Goal: Task Accomplishment & Management: Use online tool/utility

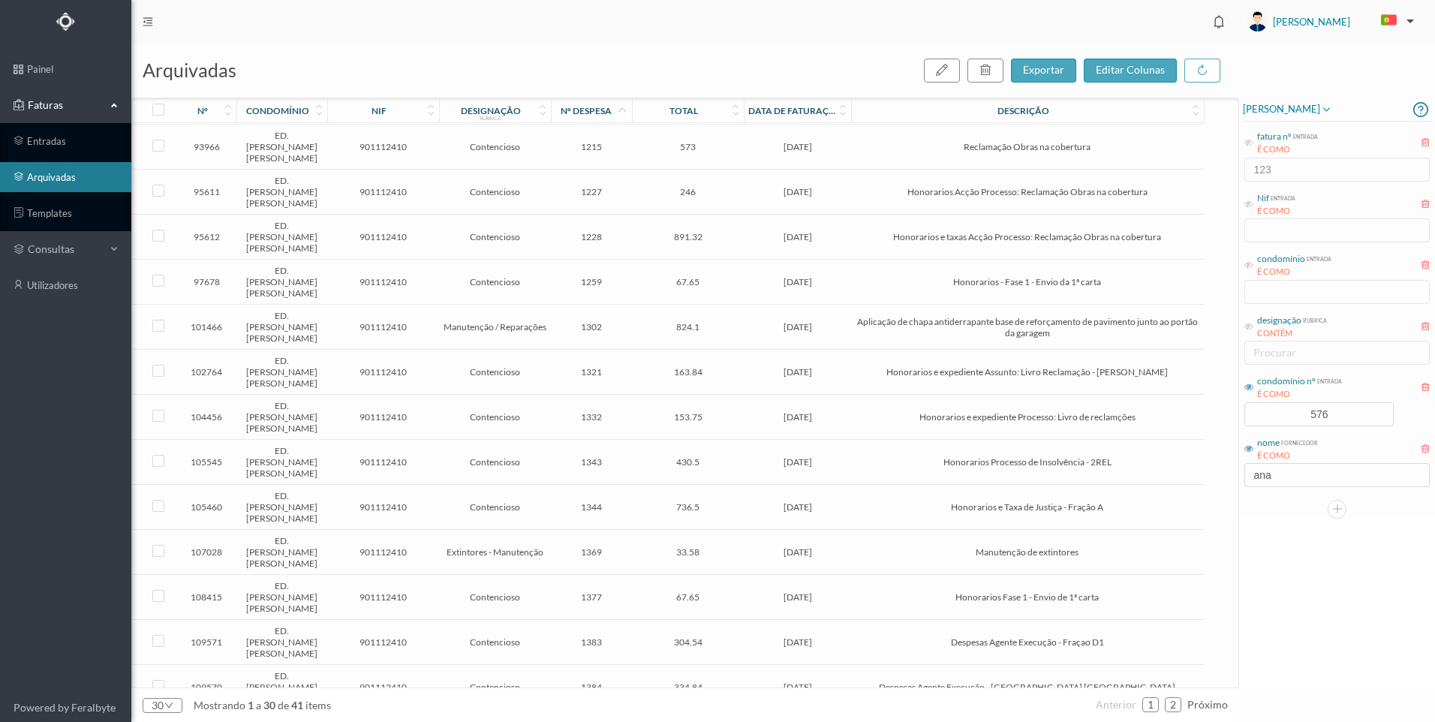
scroll to position [299, 0]
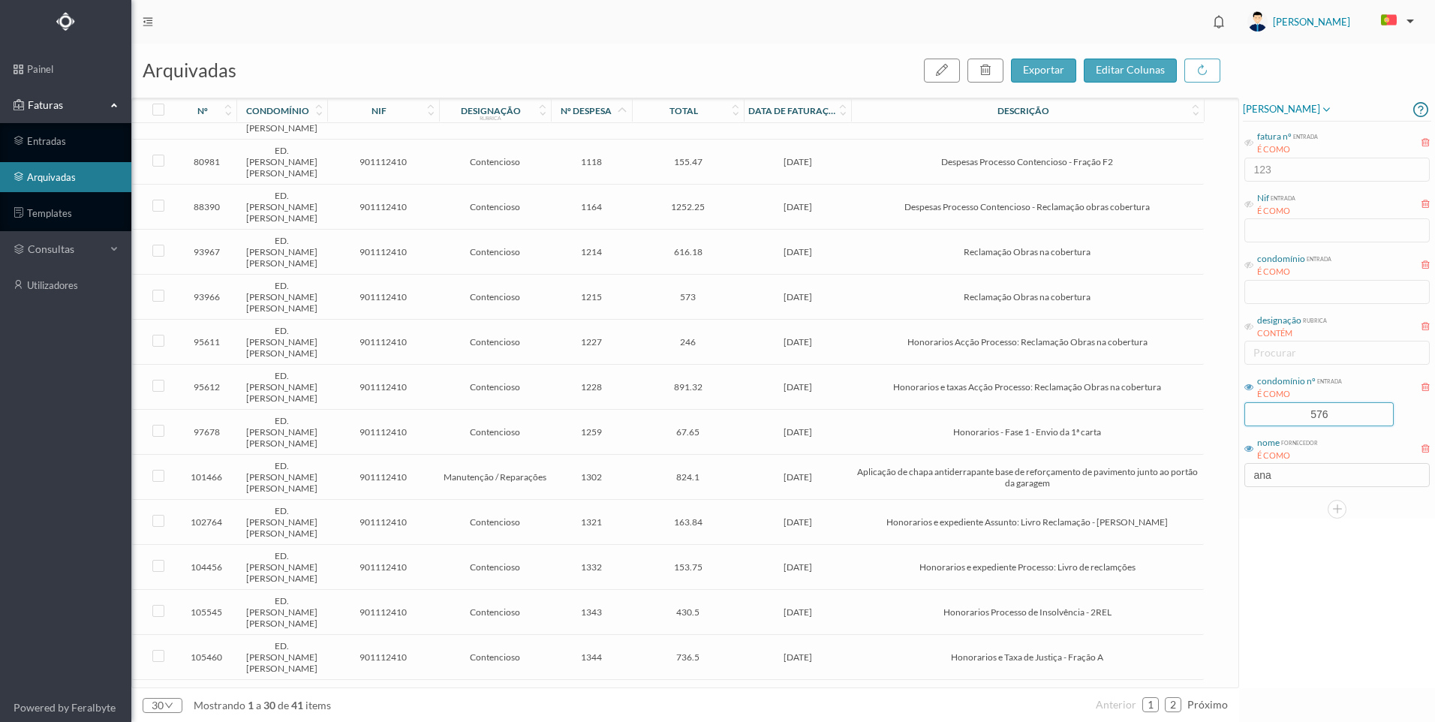
drag, startPoint x: 1330, startPoint y: 413, endPoint x: 1278, endPoint y: 401, distance: 54.0
click at [1278, 401] on div "condomínio nº entrada É COMO 576" at bounding box center [1336, 399] width 188 height 56
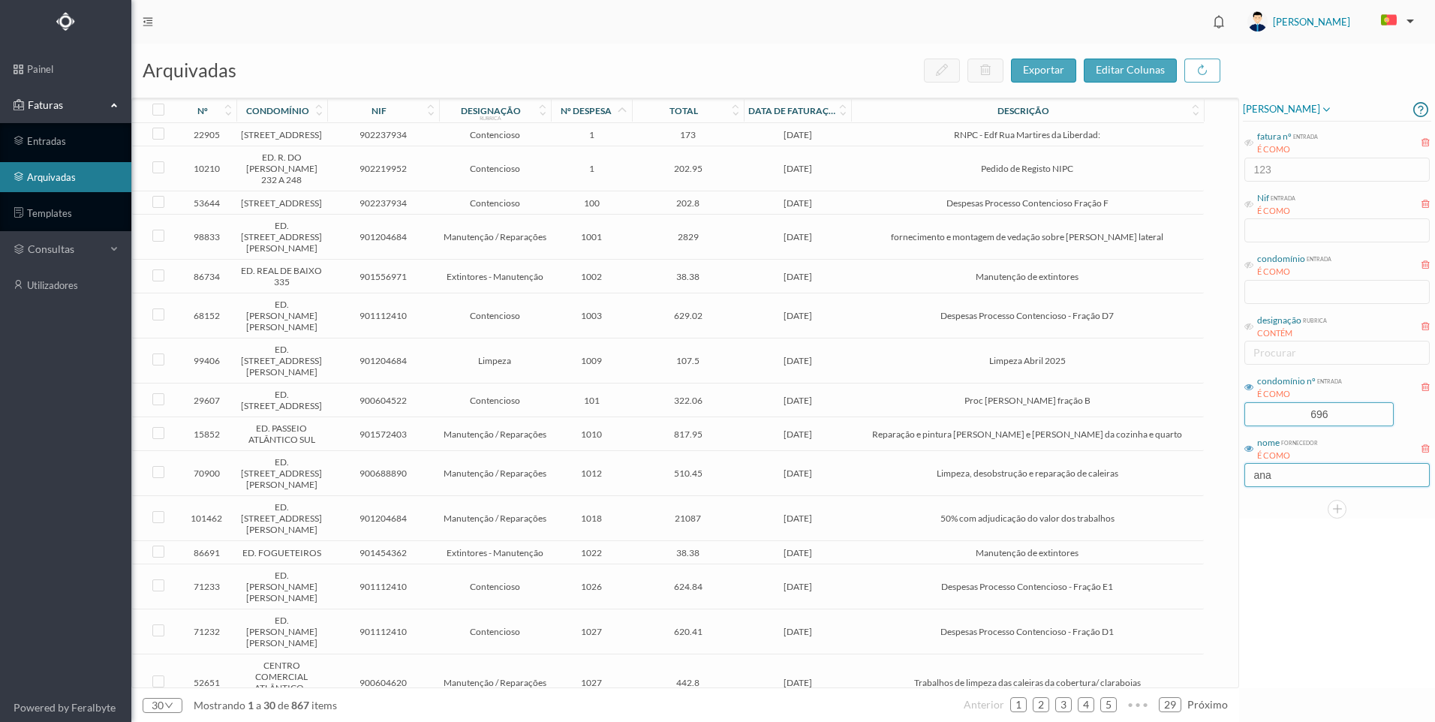
type input "696"
click at [1284, 483] on input "ana" at bounding box center [1336, 475] width 185 height 24
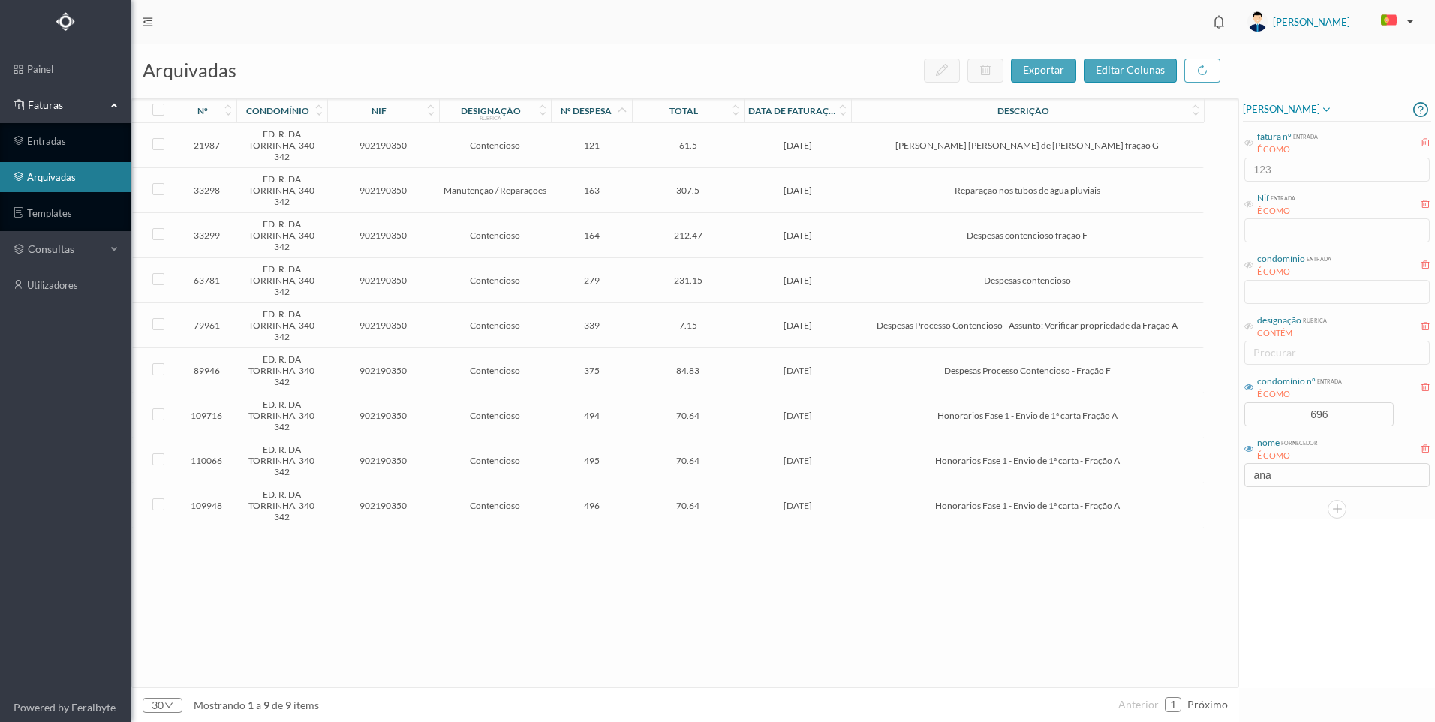
click at [827, 415] on span "[DATE]" at bounding box center [797, 415] width 100 height 11
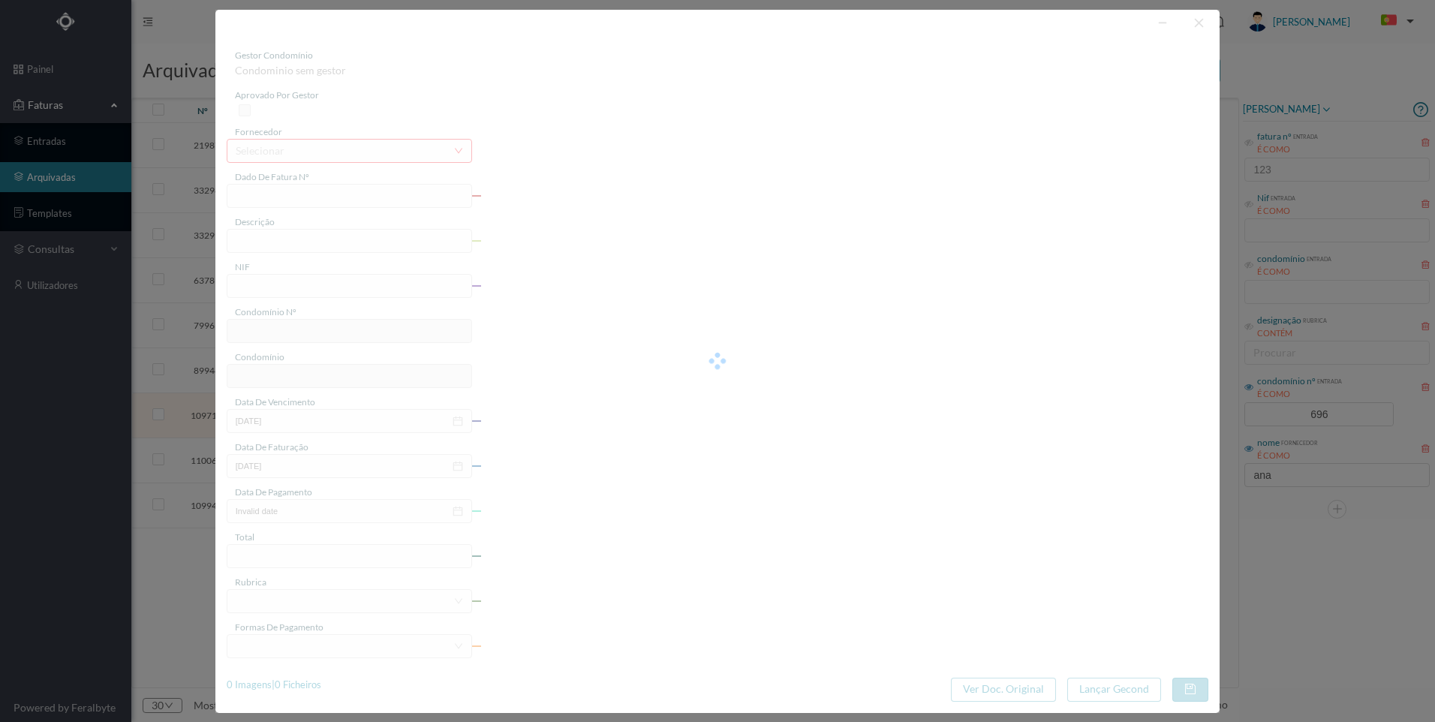
type input "FT AP/1524"
type input "Honorarios Fase 1 - Envio de 1ª carta Fração A"
type input "902190350"
type input "[DATE]"
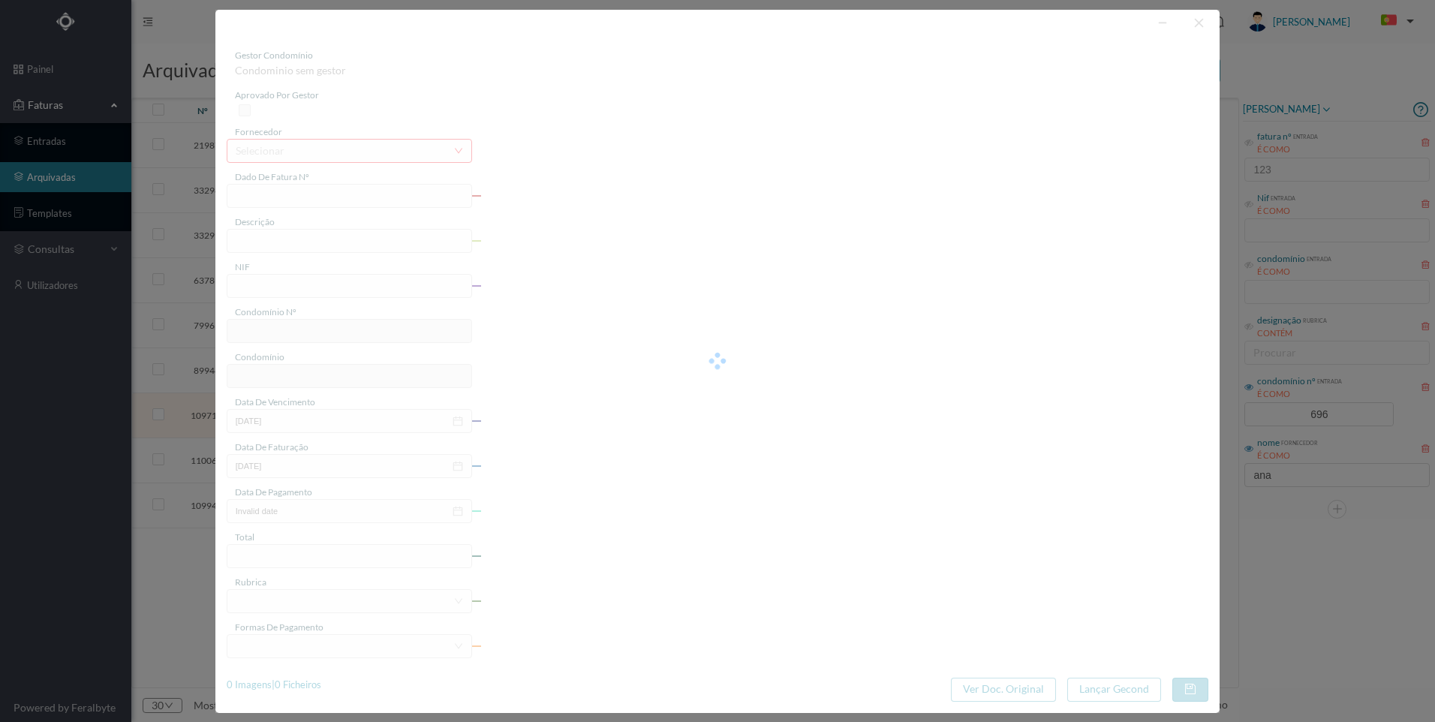
type input "[DATE]"
type input "70.64"
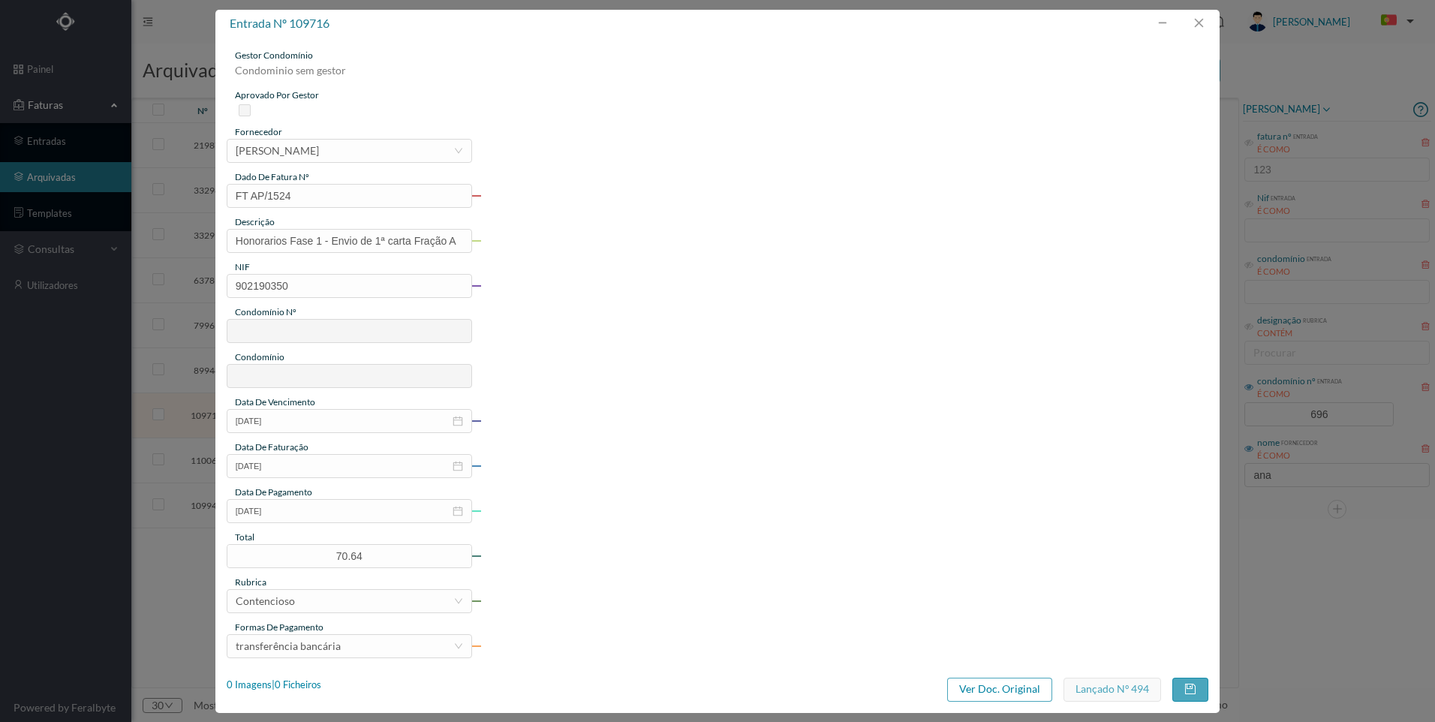
type input "696"
type input "ED. R. DA TORRINHA, 340 342"
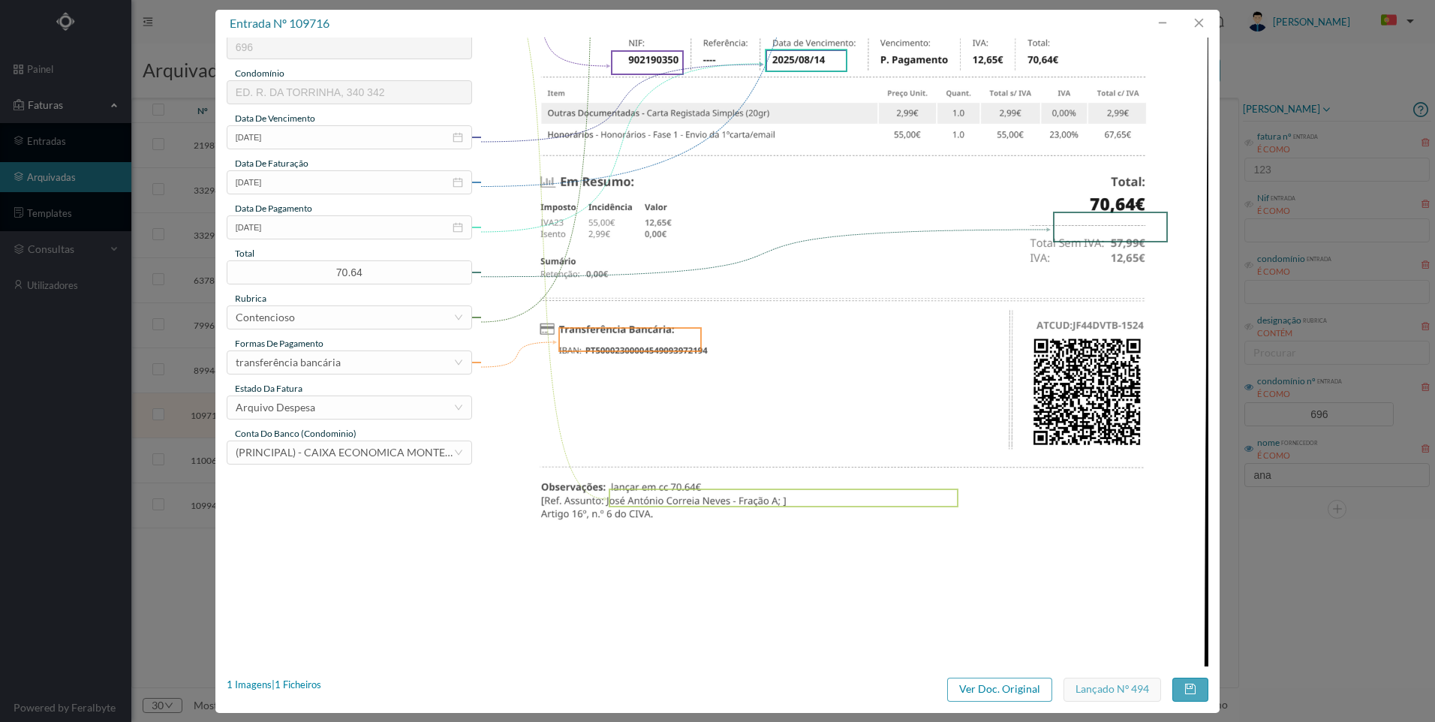
scroll to position [418, 0]
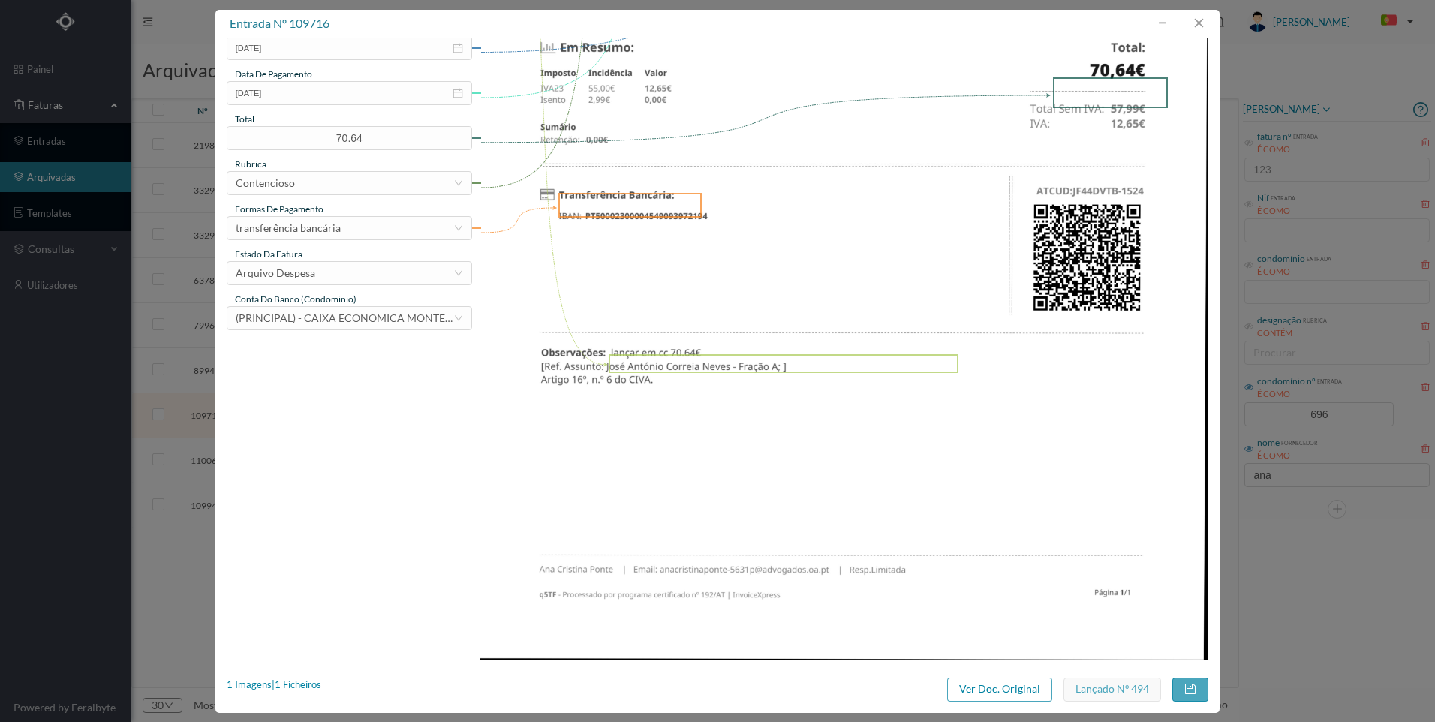
click at [1352, 535] on div "entrada nº 109716 gestor condomínio [PERSON_NAME] aprovado por gestor fornecedo…" at bounding box center [717, 361] width 1435 height 722
click at [1198, 20] on button "button" at bounding box center [1198, 23] width 36 height 24
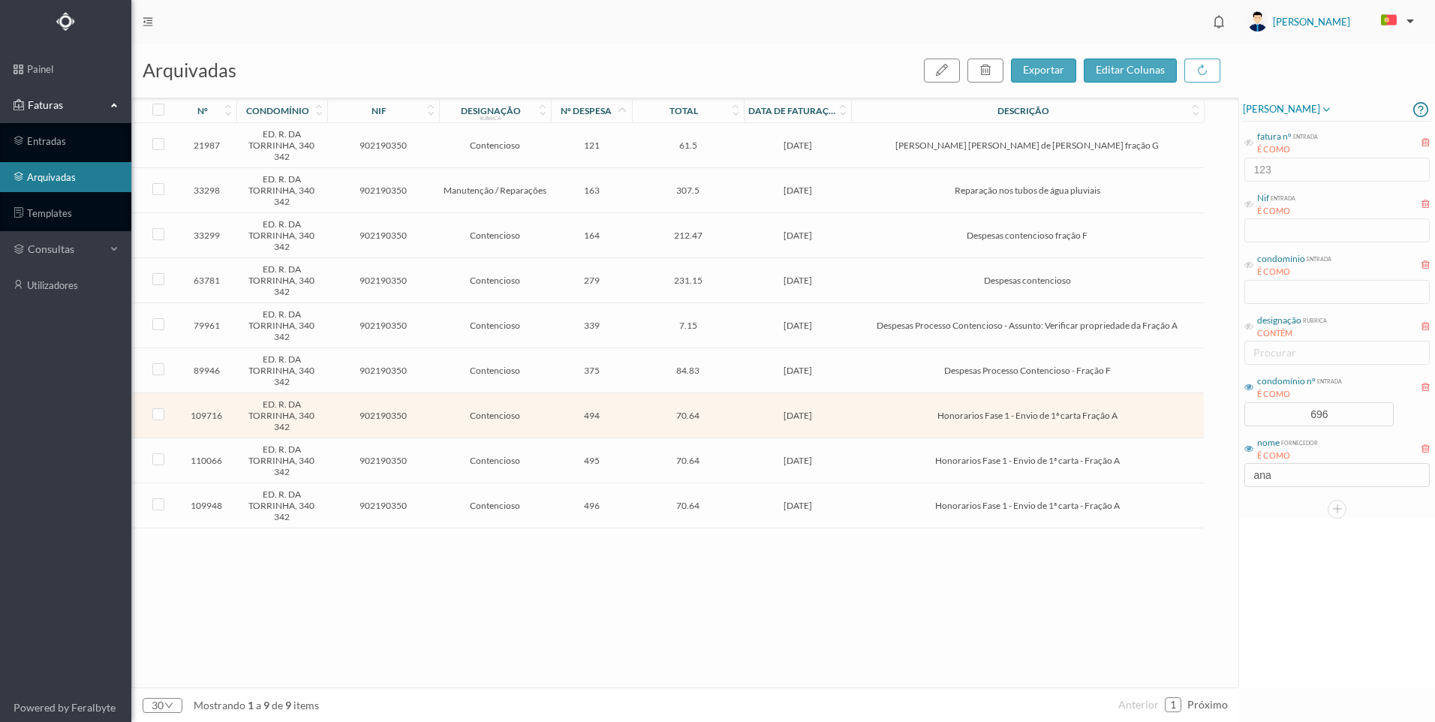
click at [818, 455] on span "[DATE]" at bounding box center [797, 460] width 100 height 11
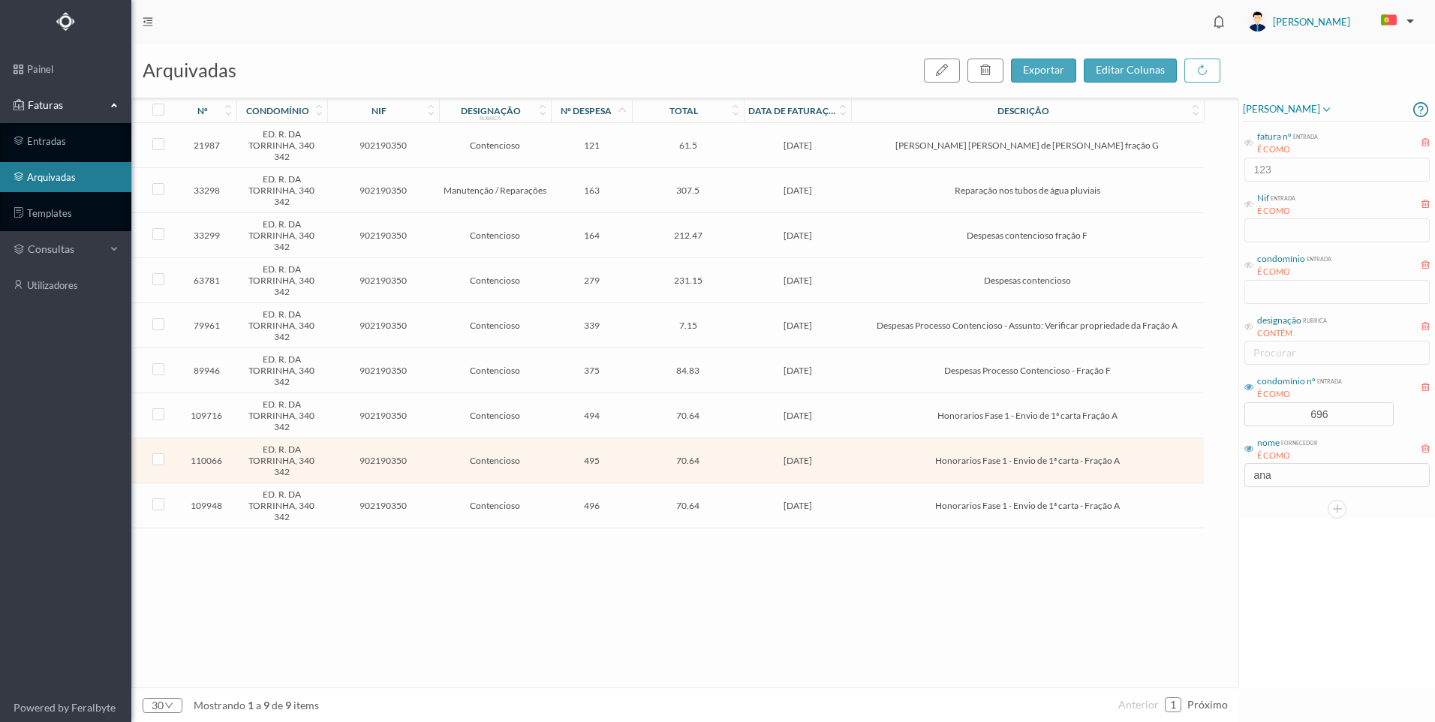
click at [818, 455] on span "[DATE]" at bounding box center [797, 460] width 100 height 11
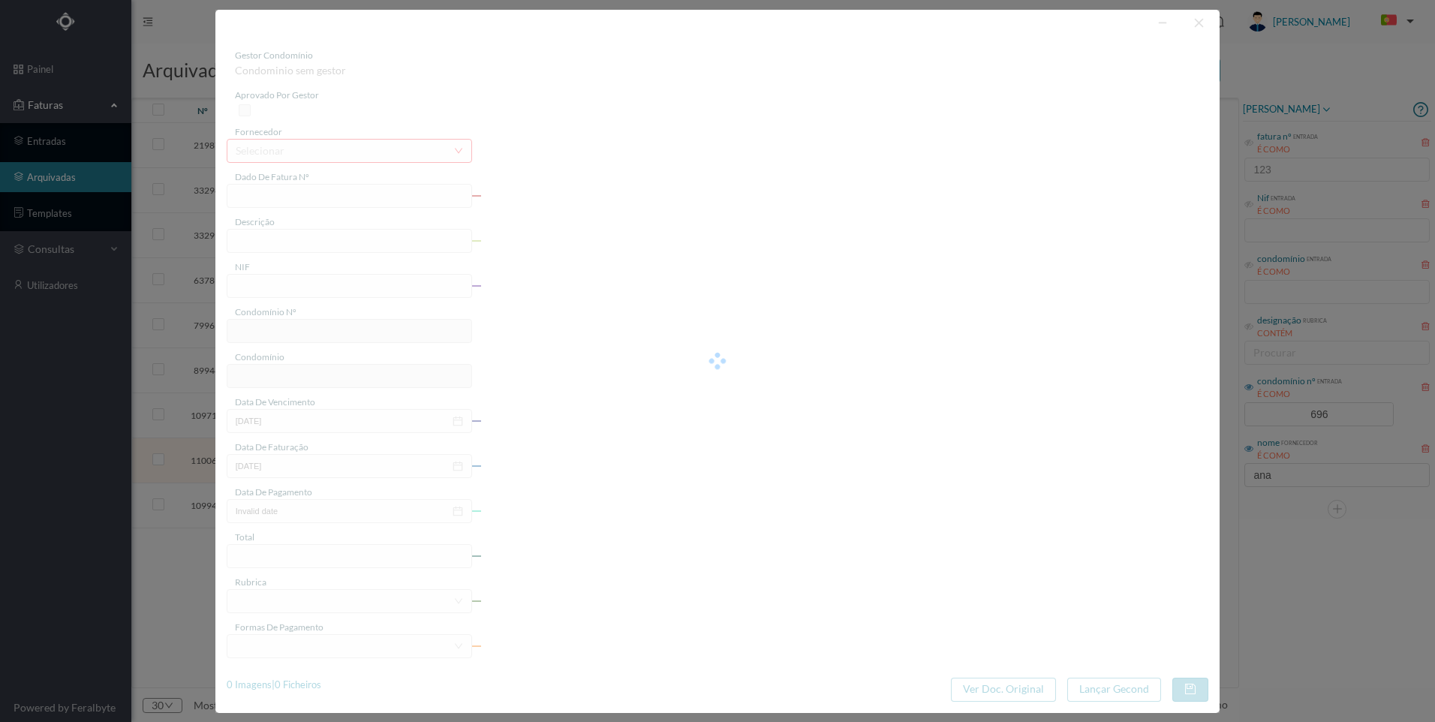
type input "FT AP/1533"
type input "Honorarios Fase 1 - Envio de 1ª carta - Fração A"
type input "902190350"
type input "[DATE]"
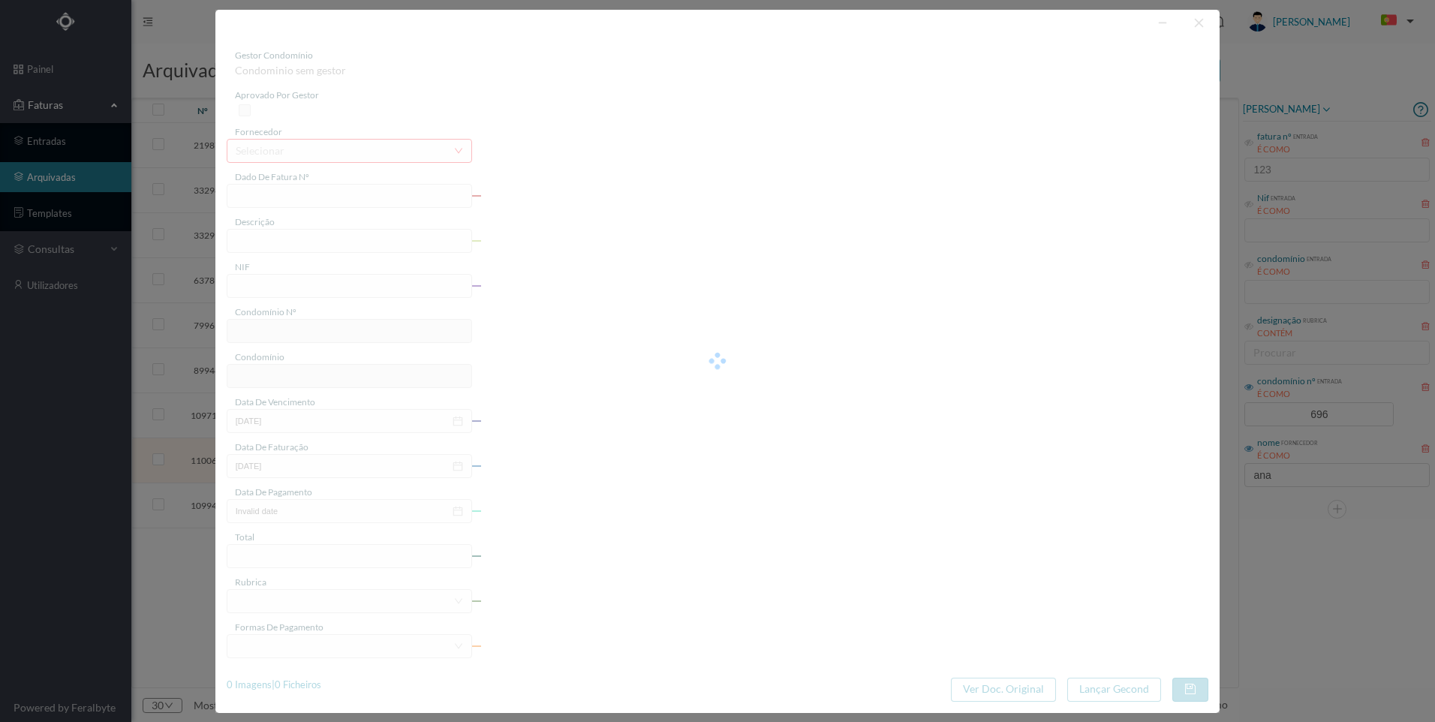
type input "[DATE]"
type input "70.64"
type input "696"
type input "ED. R. DA TORRINHA, 340 342"
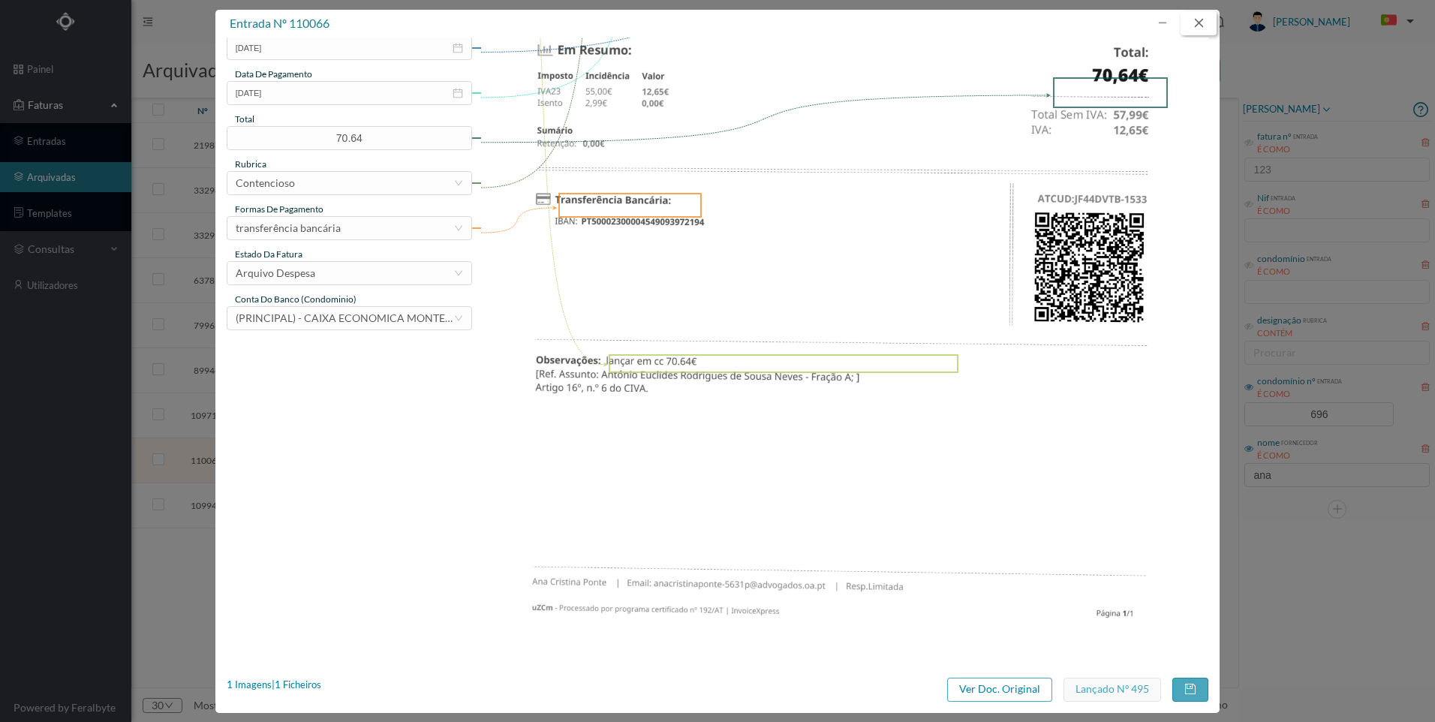
click at [1196, 19] on button "button" at bounding box center [1198, 23] width 36 height 24
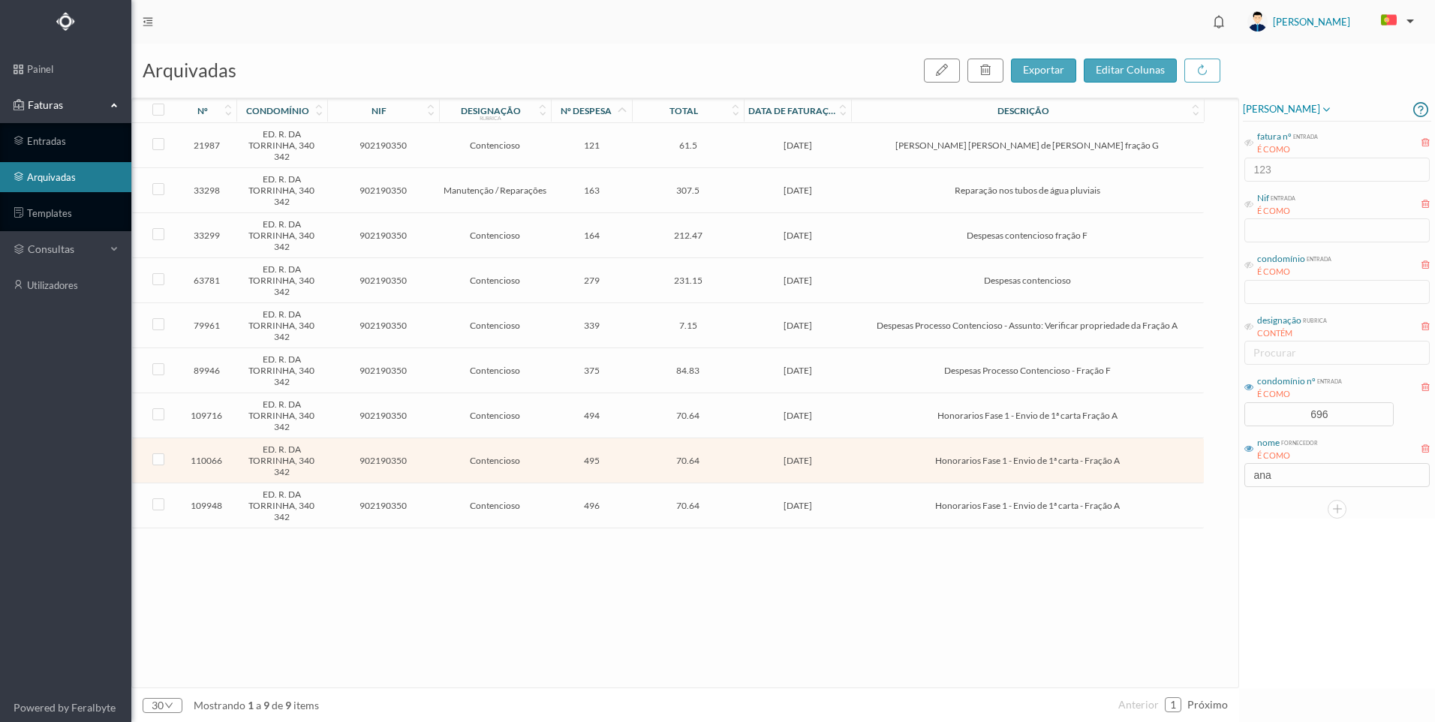
click at [882, 508] on span "Honorarios Fase 1 - Envio de 1ª carta - Fração A" at bounding box center [1027, 505] width 344 height 11
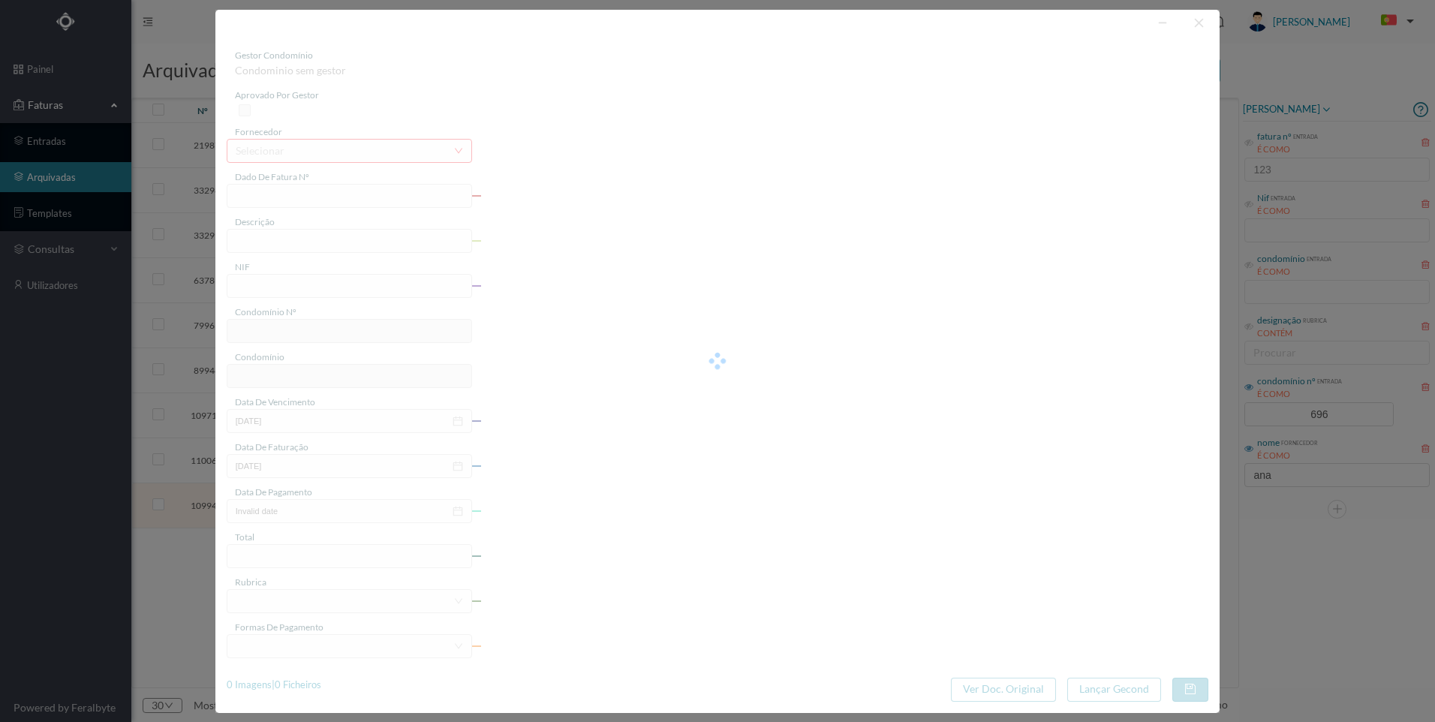
type input "FT AP/1526"
type input "Honorarios Fase 1 - Envio de 1ª carta - Fração A"
type input "902190350"
type input "[DATE]"
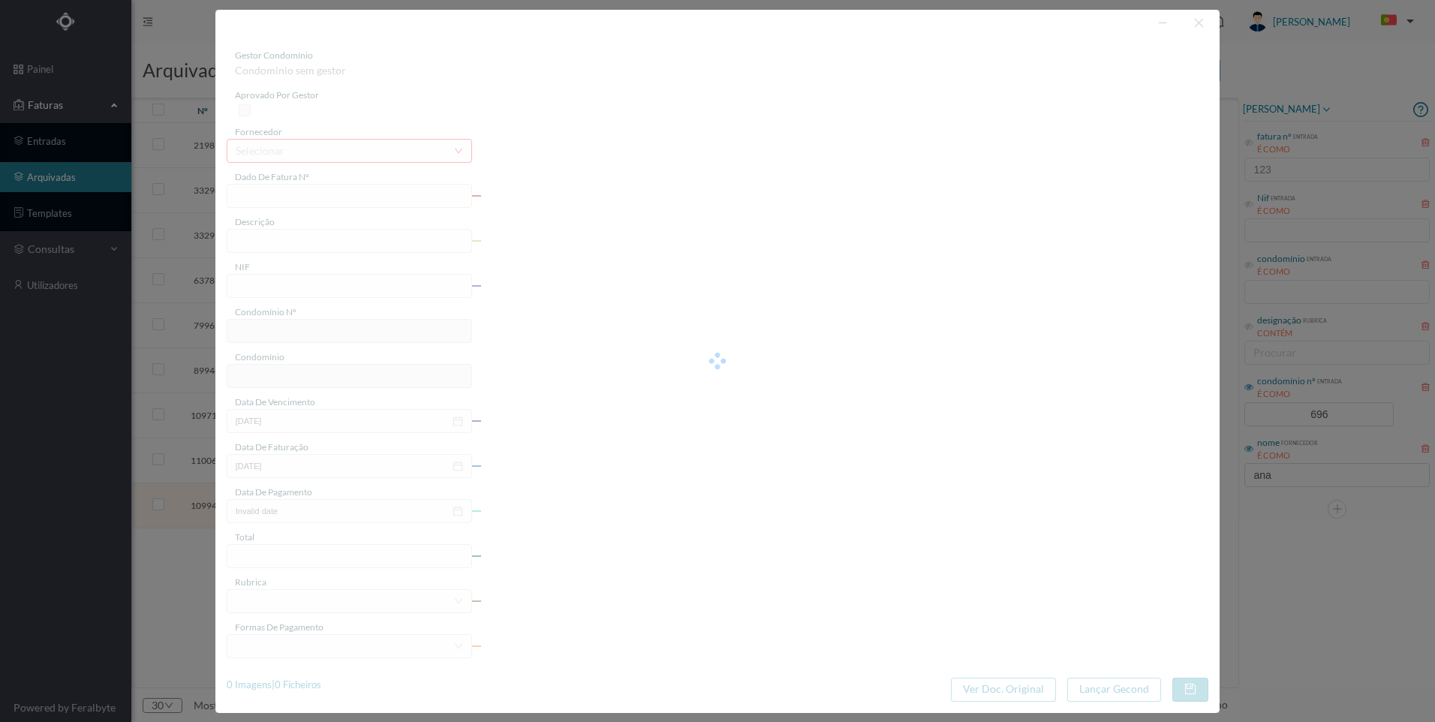
type input "[DATE]"
type input "70.64"
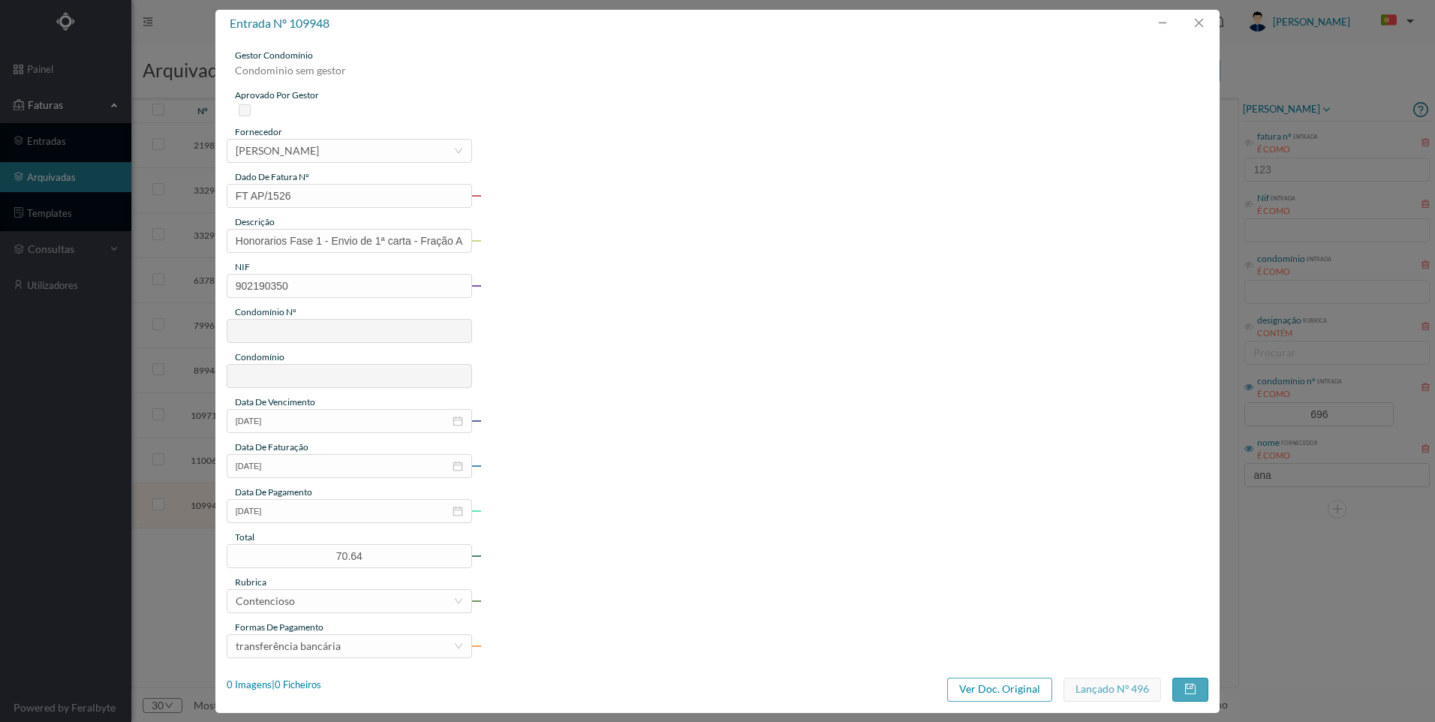
type input "696"
type input "ED. R. DA TORRINHA, 340 342"
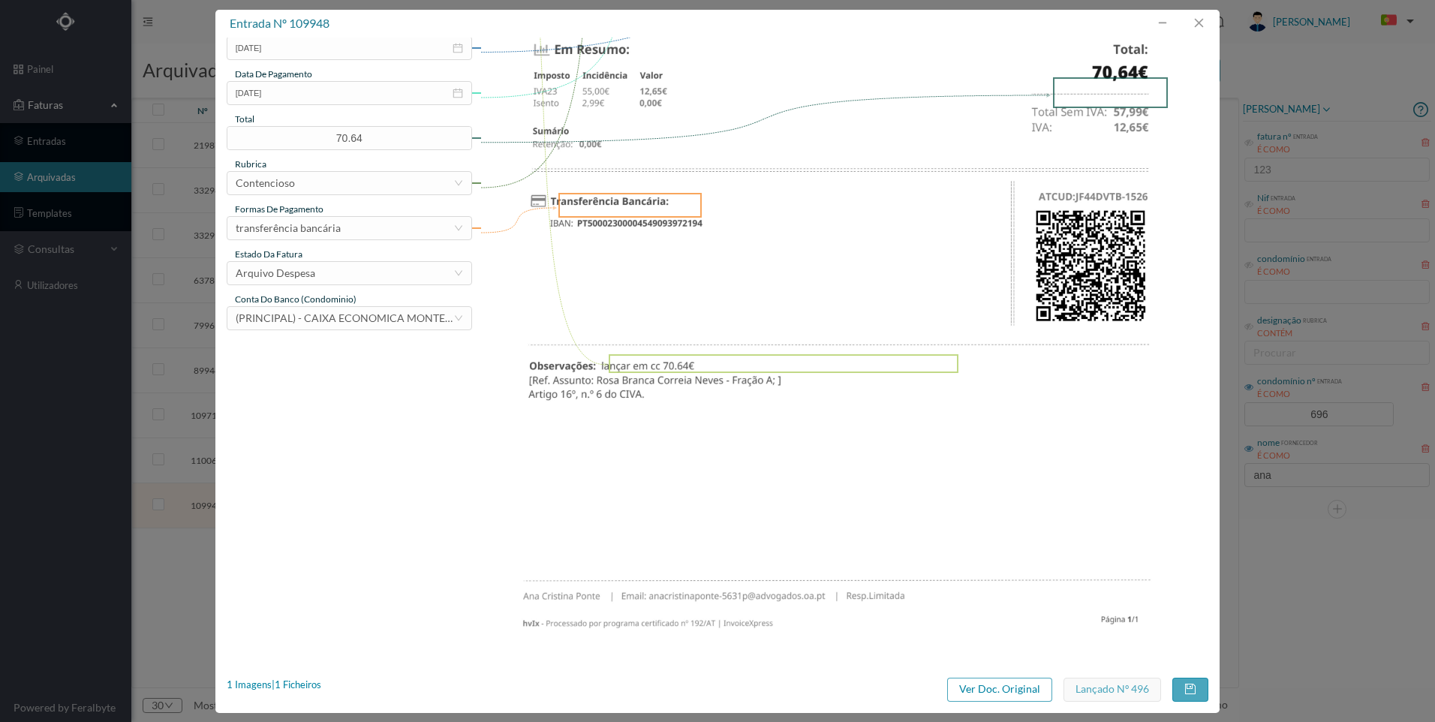
scroll to position [0, 0]
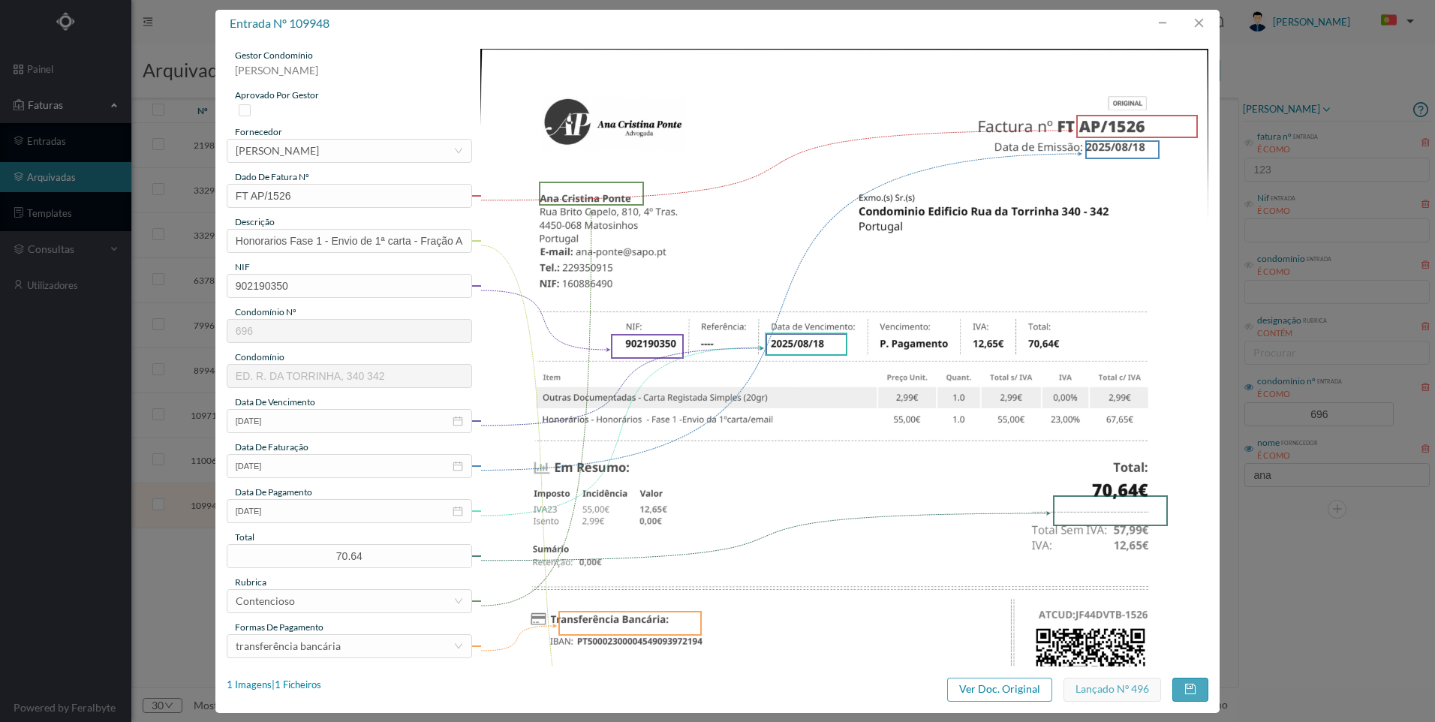
drag, startPoint x: 1317, startPoint y: 305, endPoint x: 1209, endPoint y: 113, distance: 219.4
click at [1315, 303] on div "entrada nº 109948 gestor condomínio [PERSON_NAME] aprovado por gestor fornecedo…" at bounding box center [717, 361] width 1435 height 722
click at [1206, 29] on button "button" at bounding box center [1198, 23] width 36 height 24
